Goal: Task Accomplishment & Management: Use online tool/utility

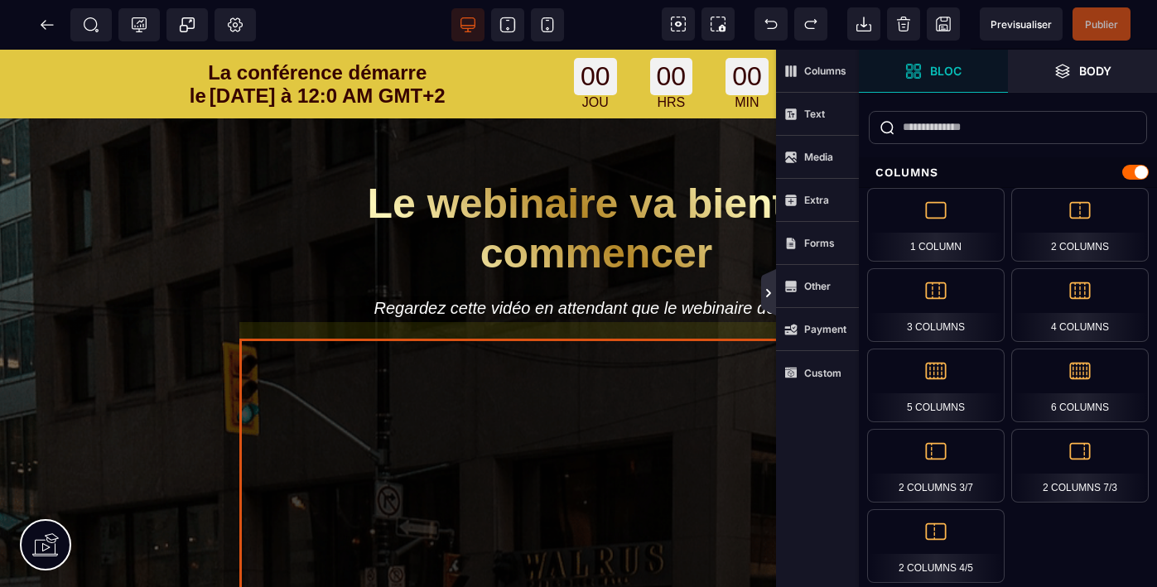
click at [769, 294] on icon at bounding box center [768, 293] width 5 height 8
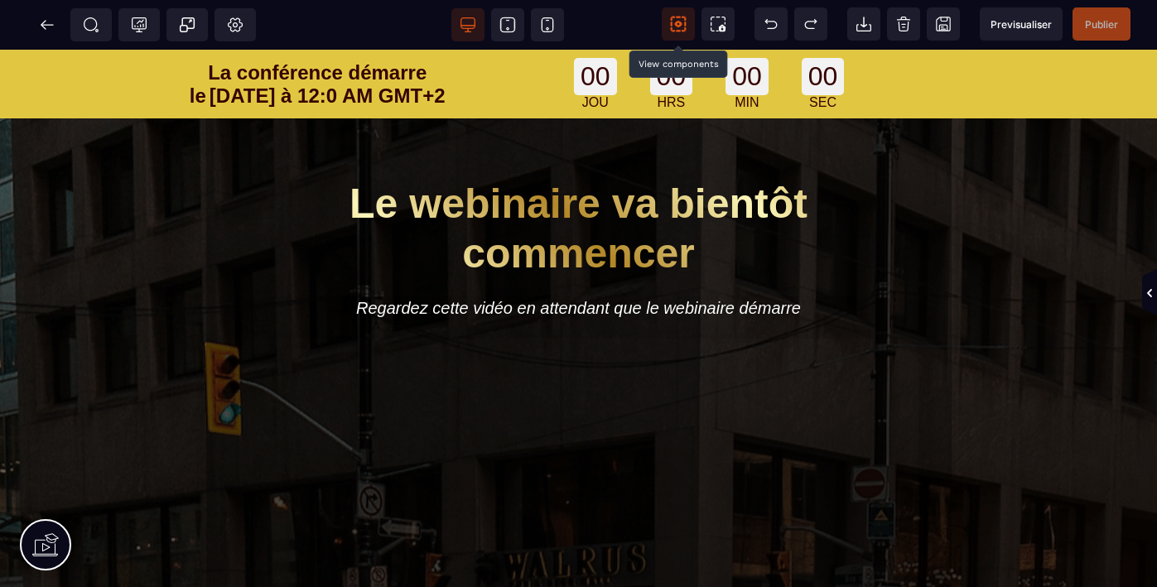
click at [678, 26] on icon at bounding box center [678, 25] width 7 height 6
click at [719, 27] on icon at bounding box center [722, 28] width 7 height 7
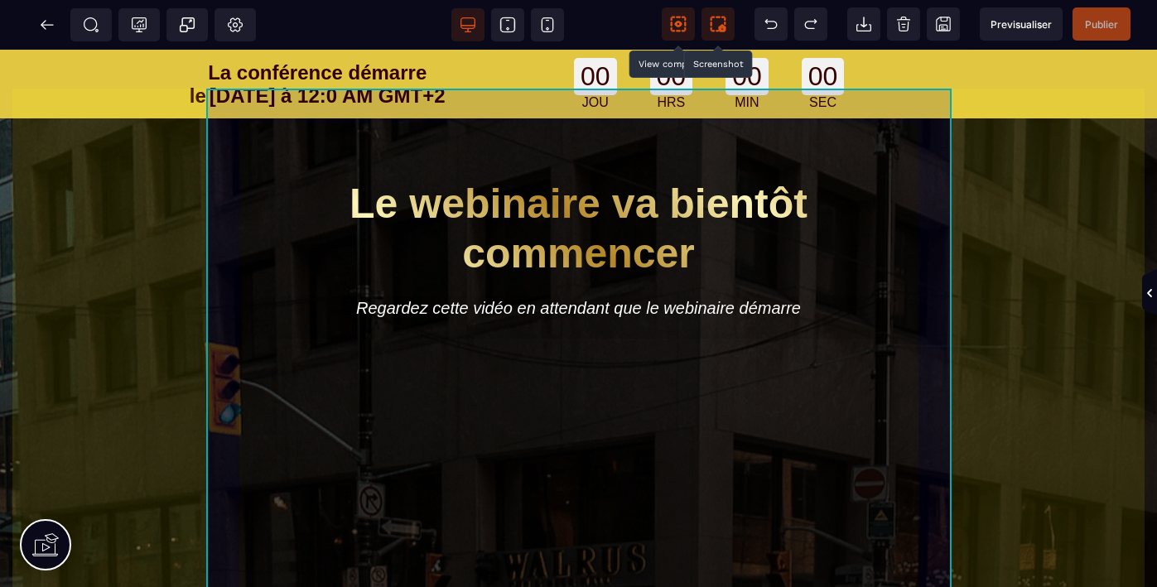
scroll to position [9, 0]
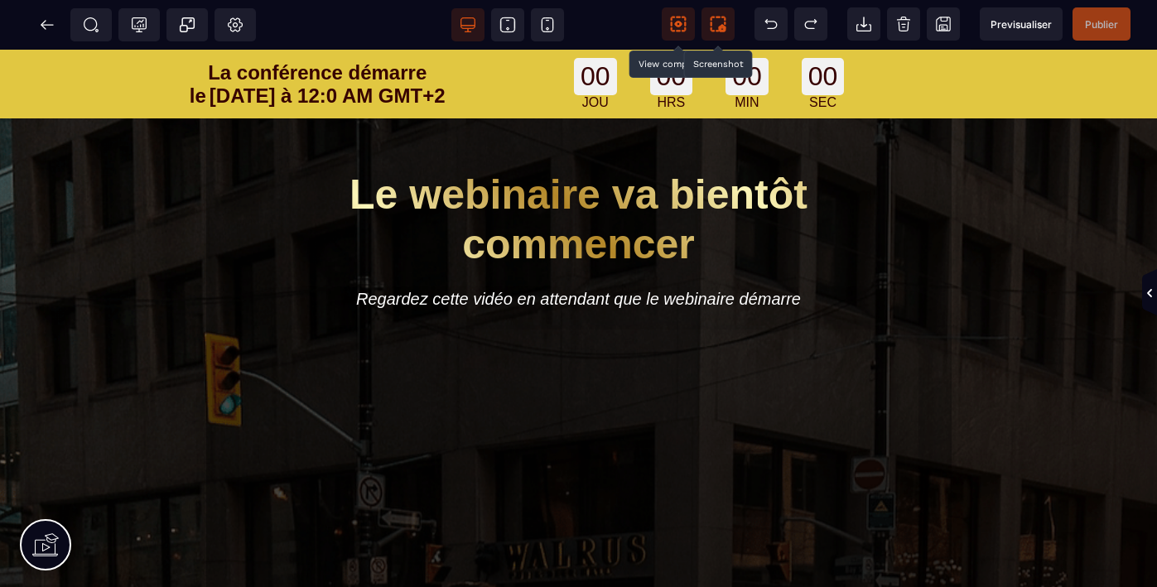
click at [724, 22] on icon at bounding box center [717, 24] width 15 height 15
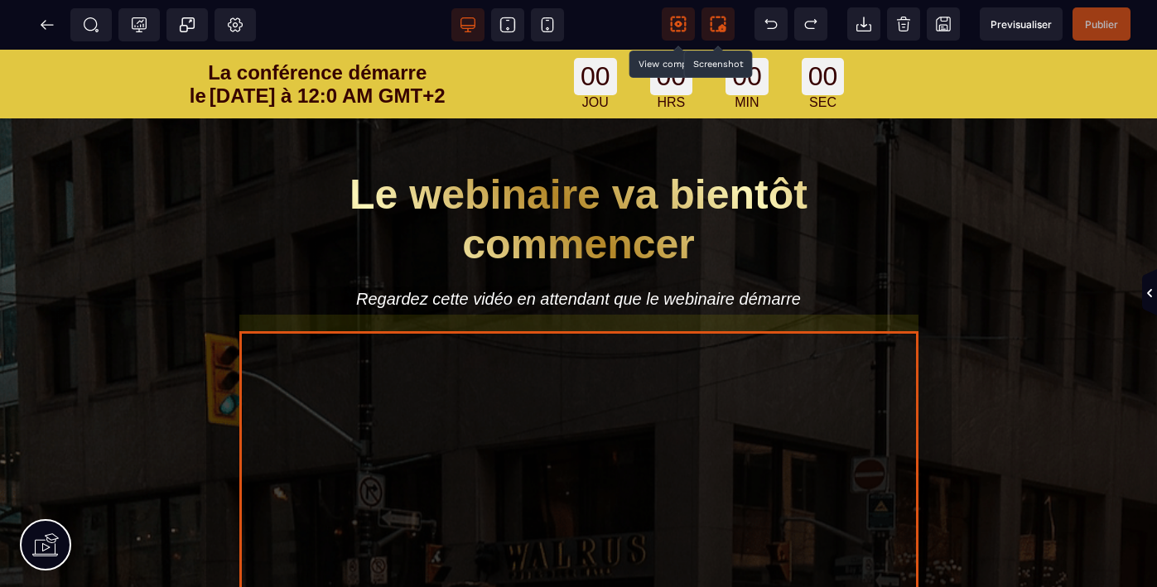
click at [702, 421] on div at bounding box center [578, 520] width 679 height 382
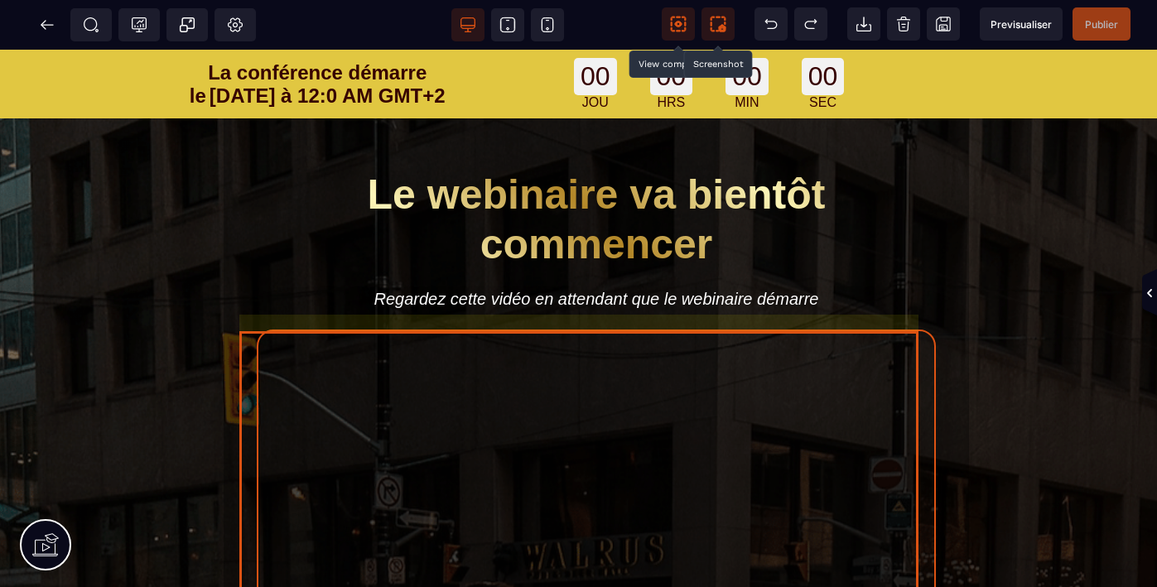
select select "**"
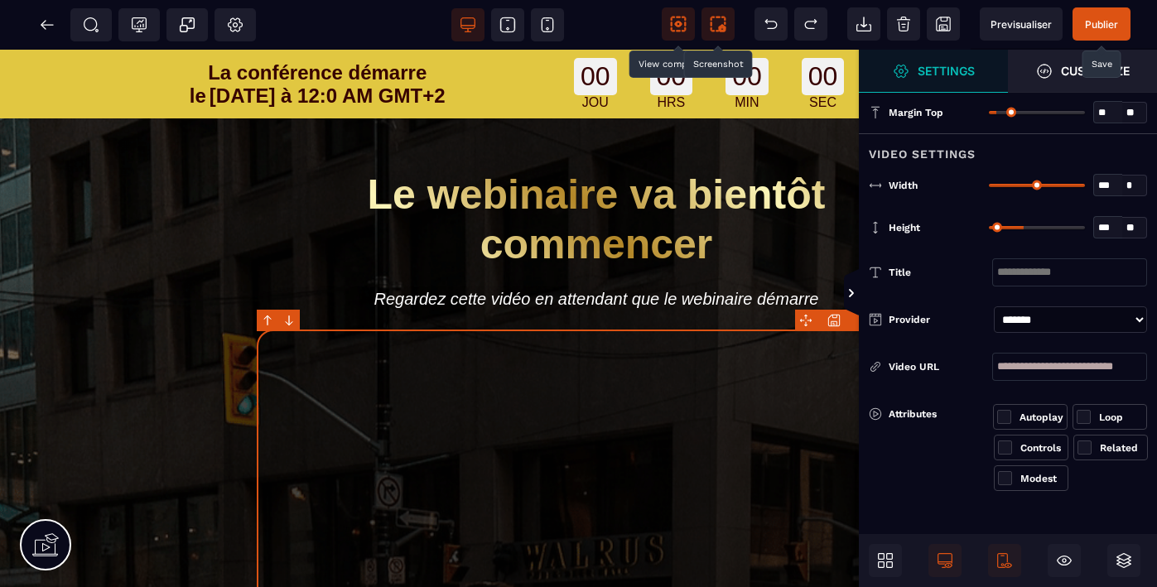
click at [1100, 27] on span "Publier" at bounding box center [1100, 24] width 33 height 12
click at [719, 21] on icon at bounding box center [717, 24] width 17 height 17
click at [47, 29] on icon at bounding box center [47, 25] width 17 height 17
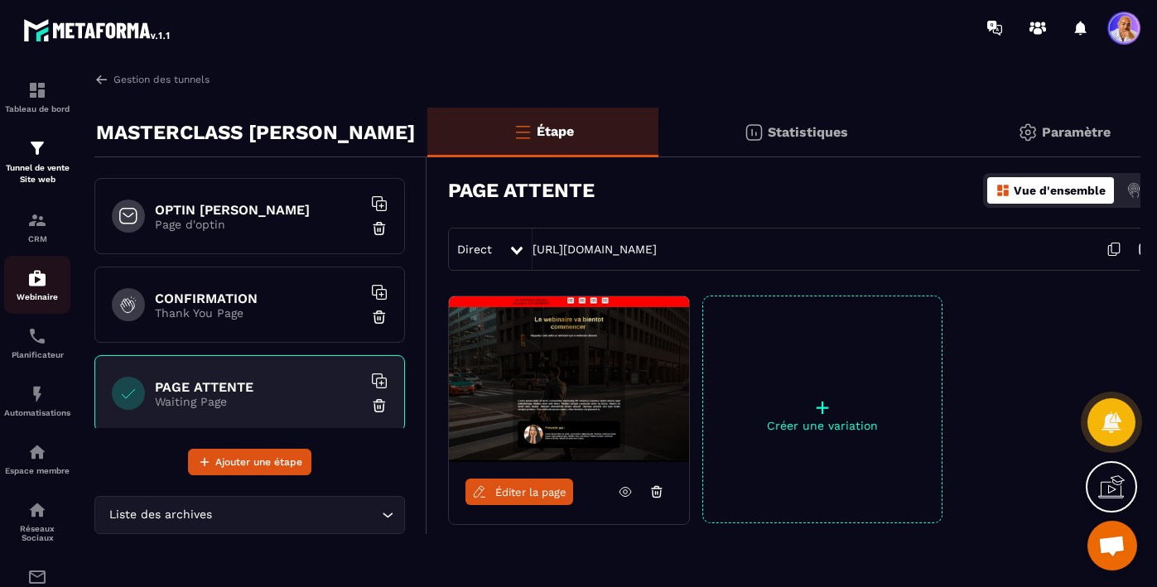
click at [38, 282] on img at bounding box center [37, 278] width 20 height 20
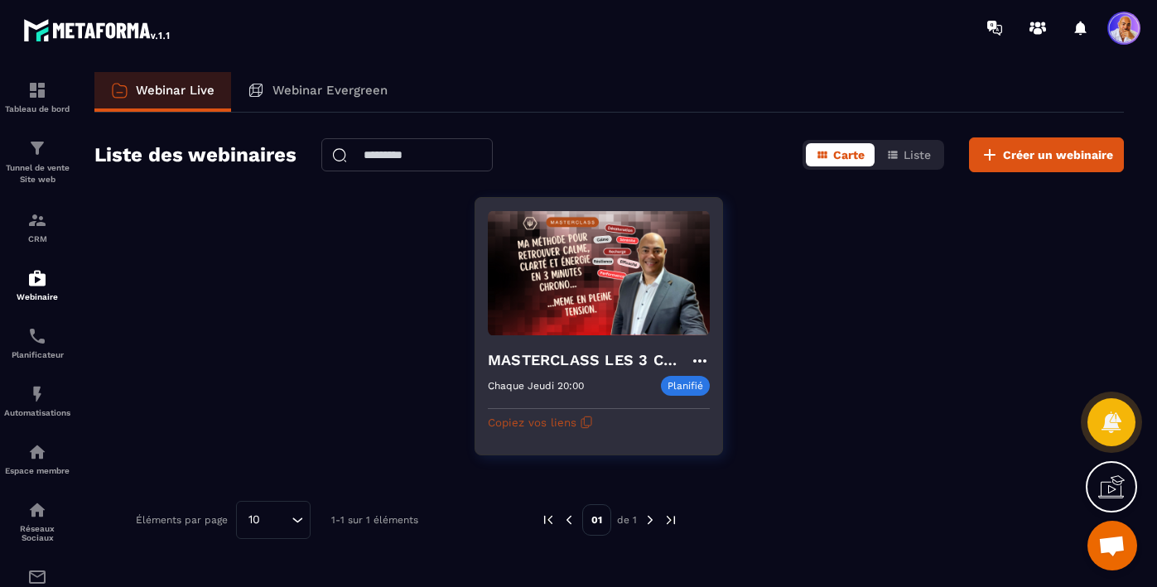
click at [559, 423] on button "Copiez vos liens" at bounding box center [540, 422] width 105 height 26
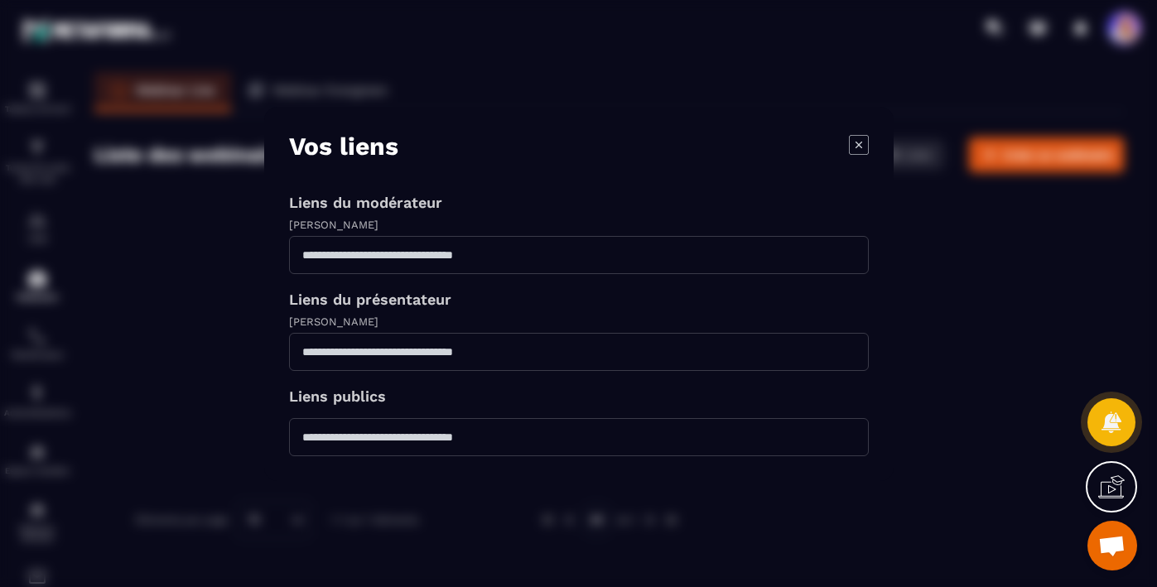
click at [555, 384] on div "Vos liens Liens du modérateur [PERSON_NAME] du présentateur [PERSON_NAME] publi…" at bounding box center [578, 294] width 579 height 325
click at [855, 145] on icon "Modal window" at bounding box center [859, 144] width 20 height 20
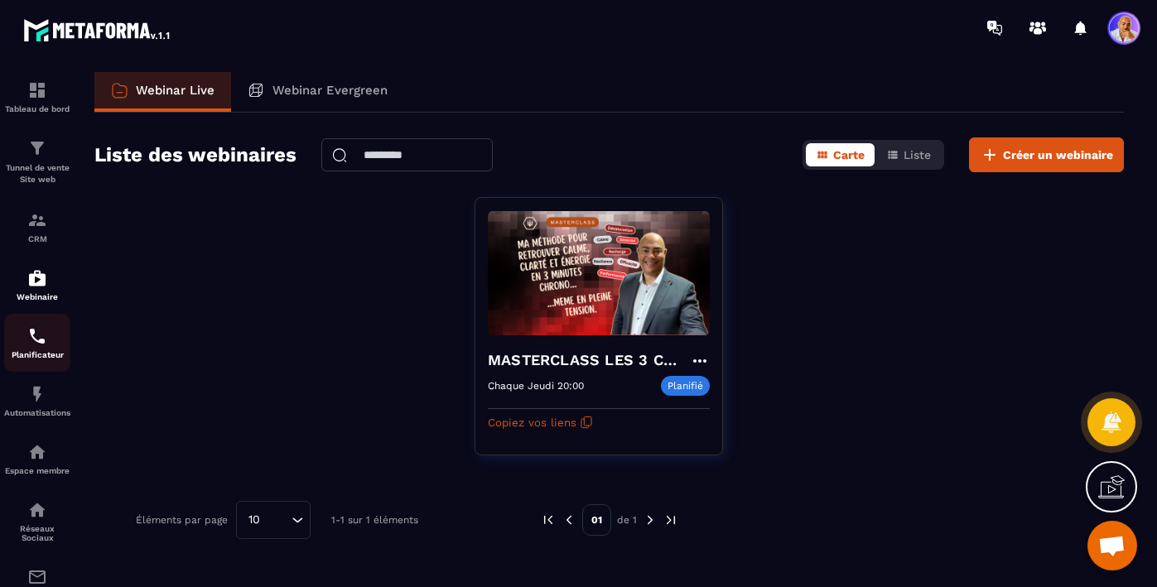
scroll to position [16833, 0]
